Goal: Navigation & Orientation: Find specific page/section

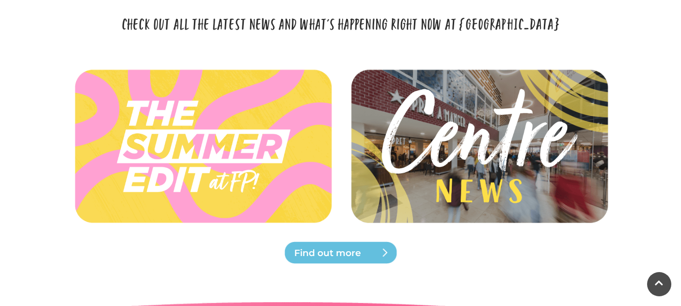
scroll to position [2341, 0]
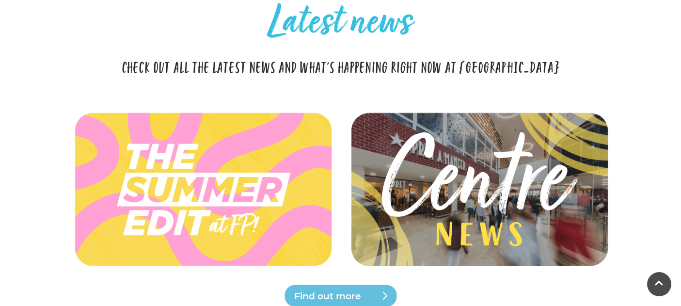
click at [428, 176] on img at bounding box center [479, 189] width 288 height 129
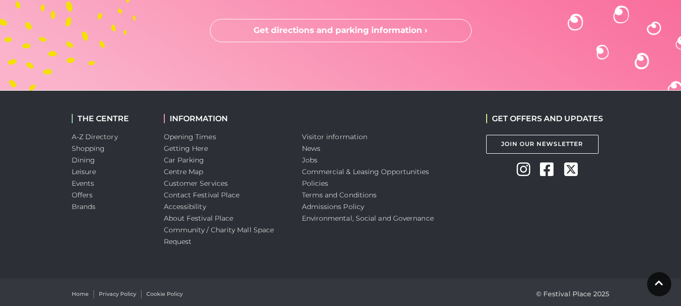
scroll to position [2939, 0]
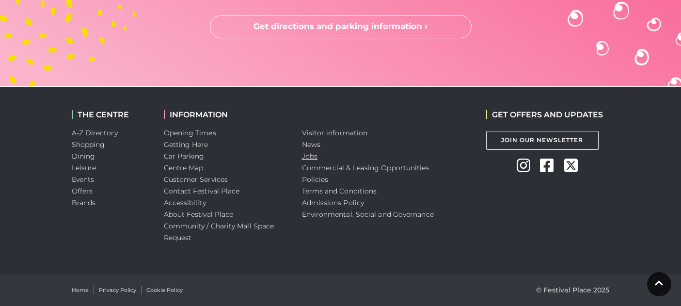
click at [315, 156] on link "Jobs" at bounding box center [310, 156] width 16 height 9
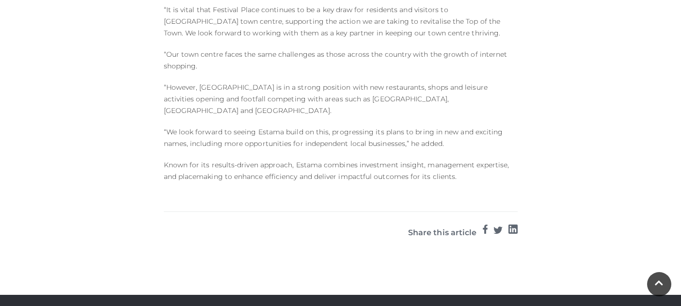
scroll to position [1007, 0]
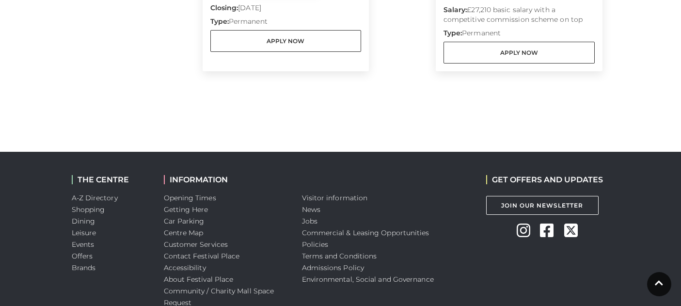
scroll to position [668, 0]
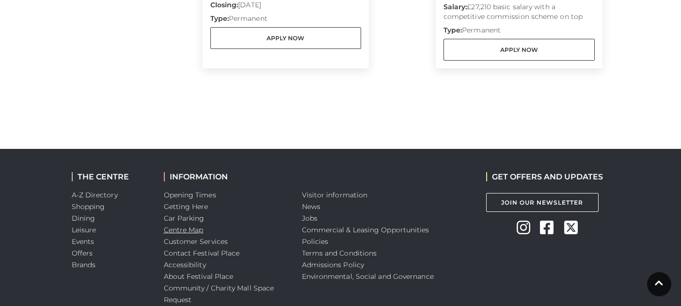
click at [196, 226] on link "Centre Map" at bounding box center [184, 230] width 40 height 9
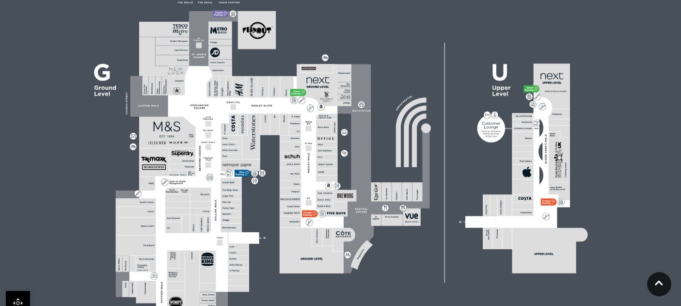
scroll to position [302, 0]
